Goal: Register for event/course

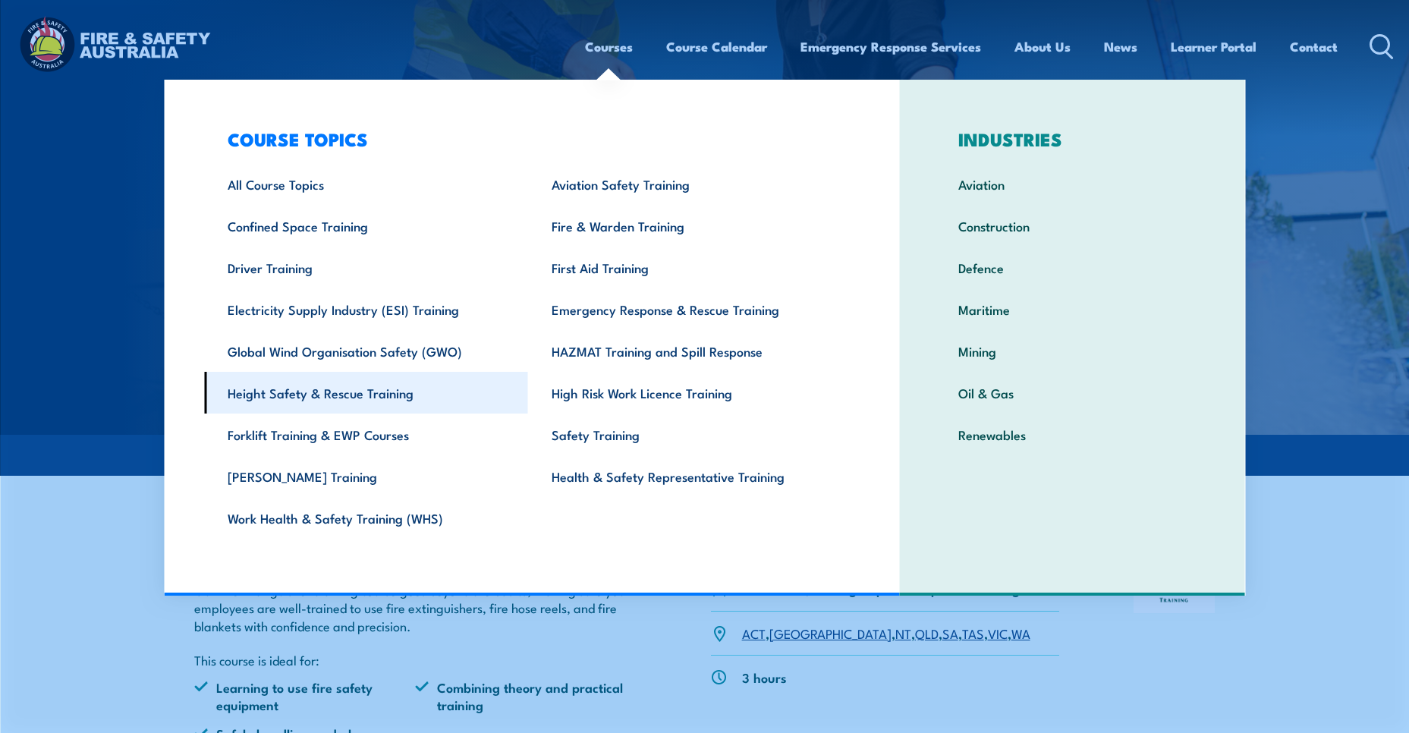
click at [380, 397] on link "Height Safety & Rescue Training" at bounding box center [366, 393] width 324 height 42
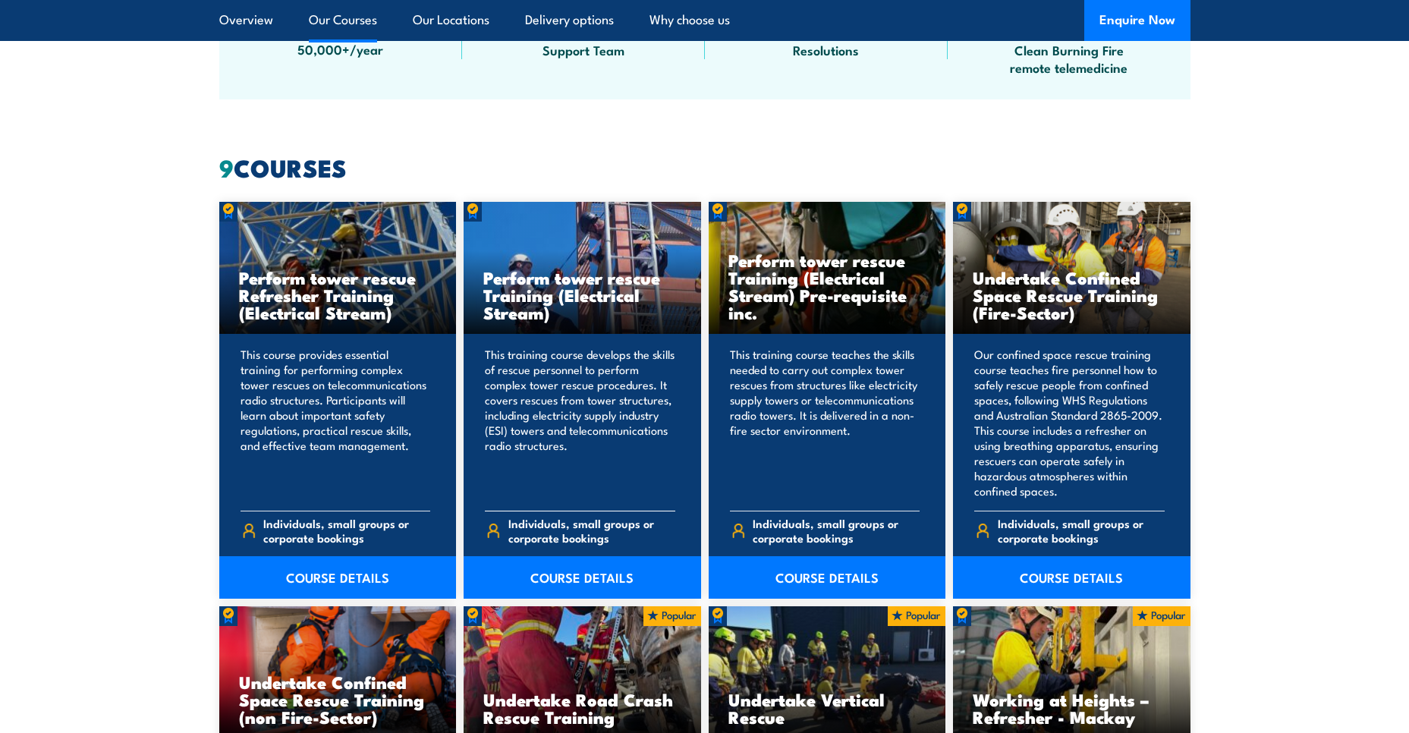
scroll to position [1100, 0]
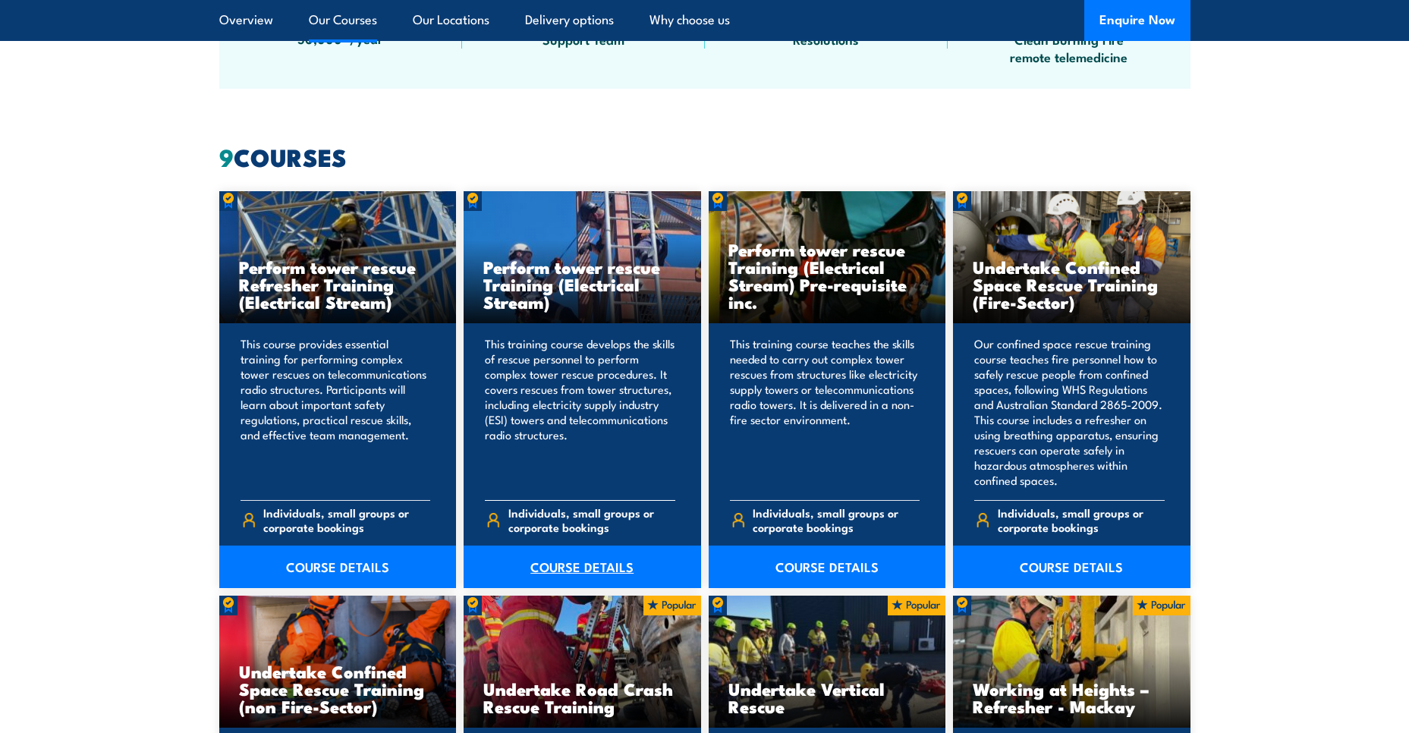
click at [569, 571] on link "COURSE DETAILS" at bounding box center [583, 567] width 238 height 42
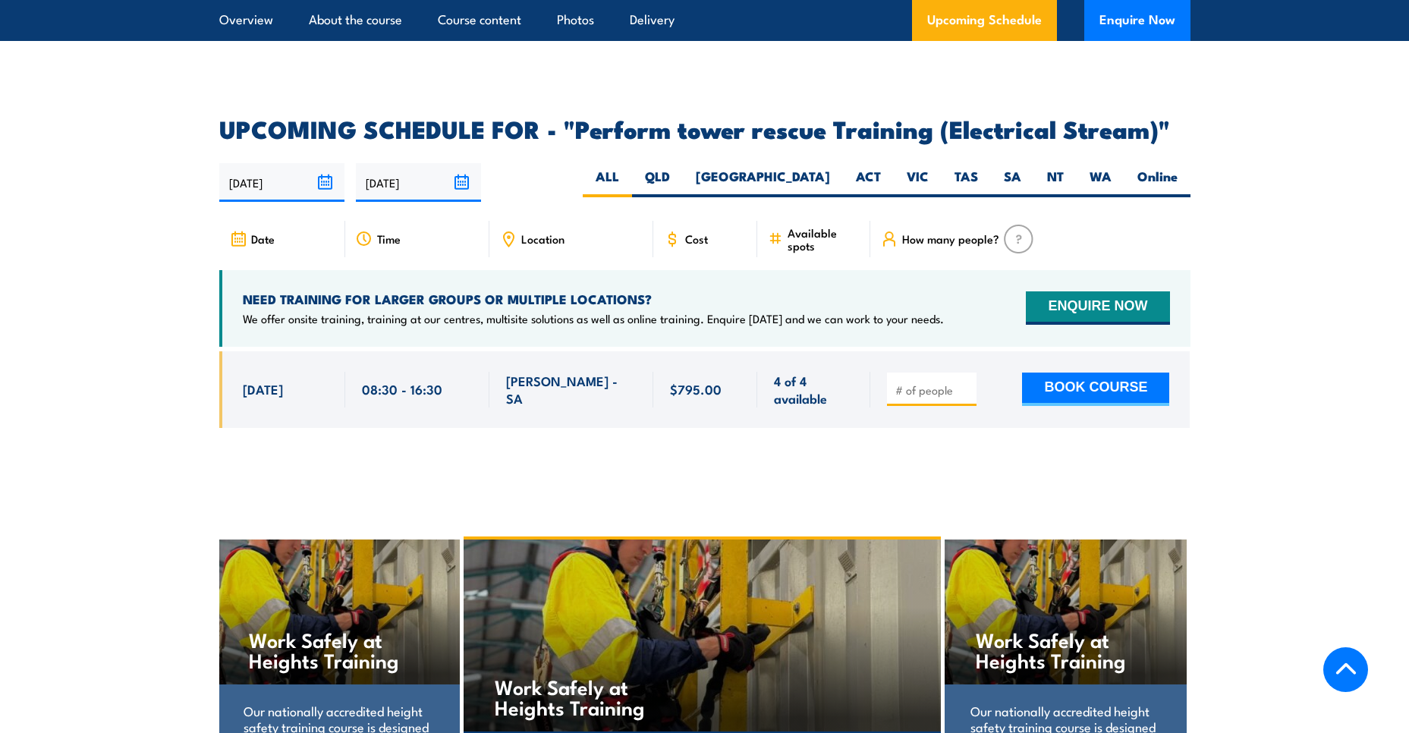
scroll to position [2530, 0]
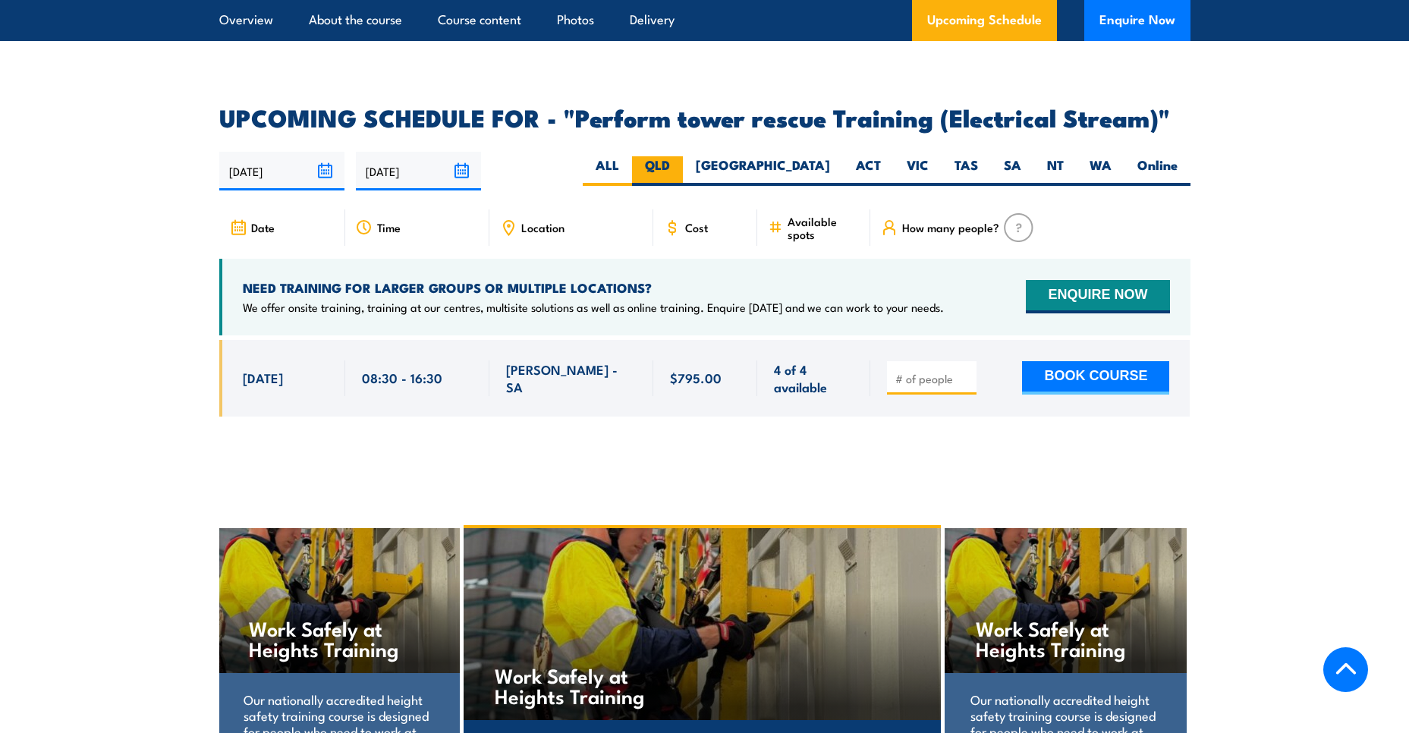
click at [683, 186] on label "QLD" at bounding box center [657, 171] width 51 height 30
click at [680, 166] on input "QLD" at bounding box center [675, 161] width 10 height 10
radio input "true"
